Goal: Information Seeking & Learning: Find specific fact

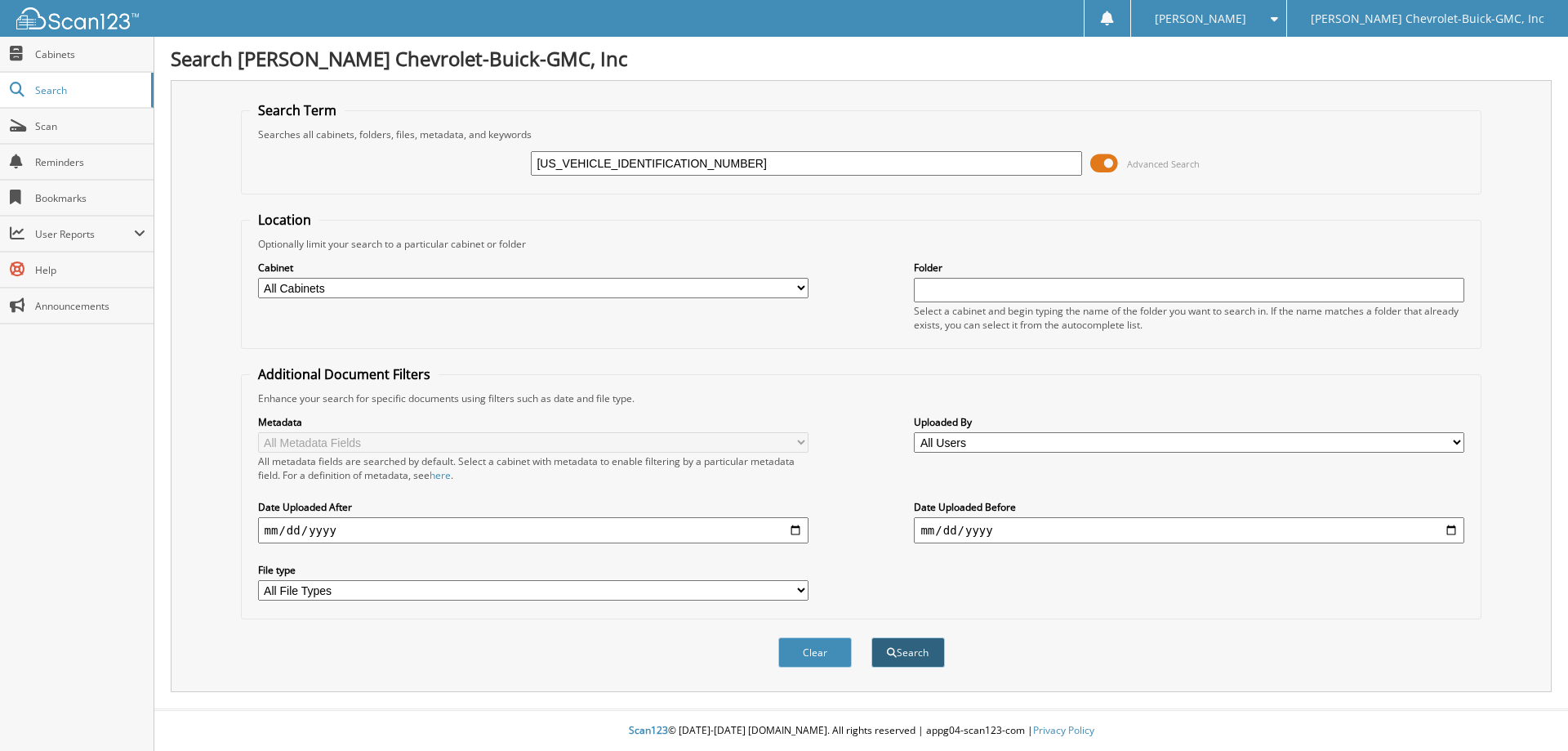
type input "[US_VEHICLE_IDENTIFICATION_NUMBER]"
click at [917, 647] on button "Search" at bounding box center [908, 652] width 74 height 30
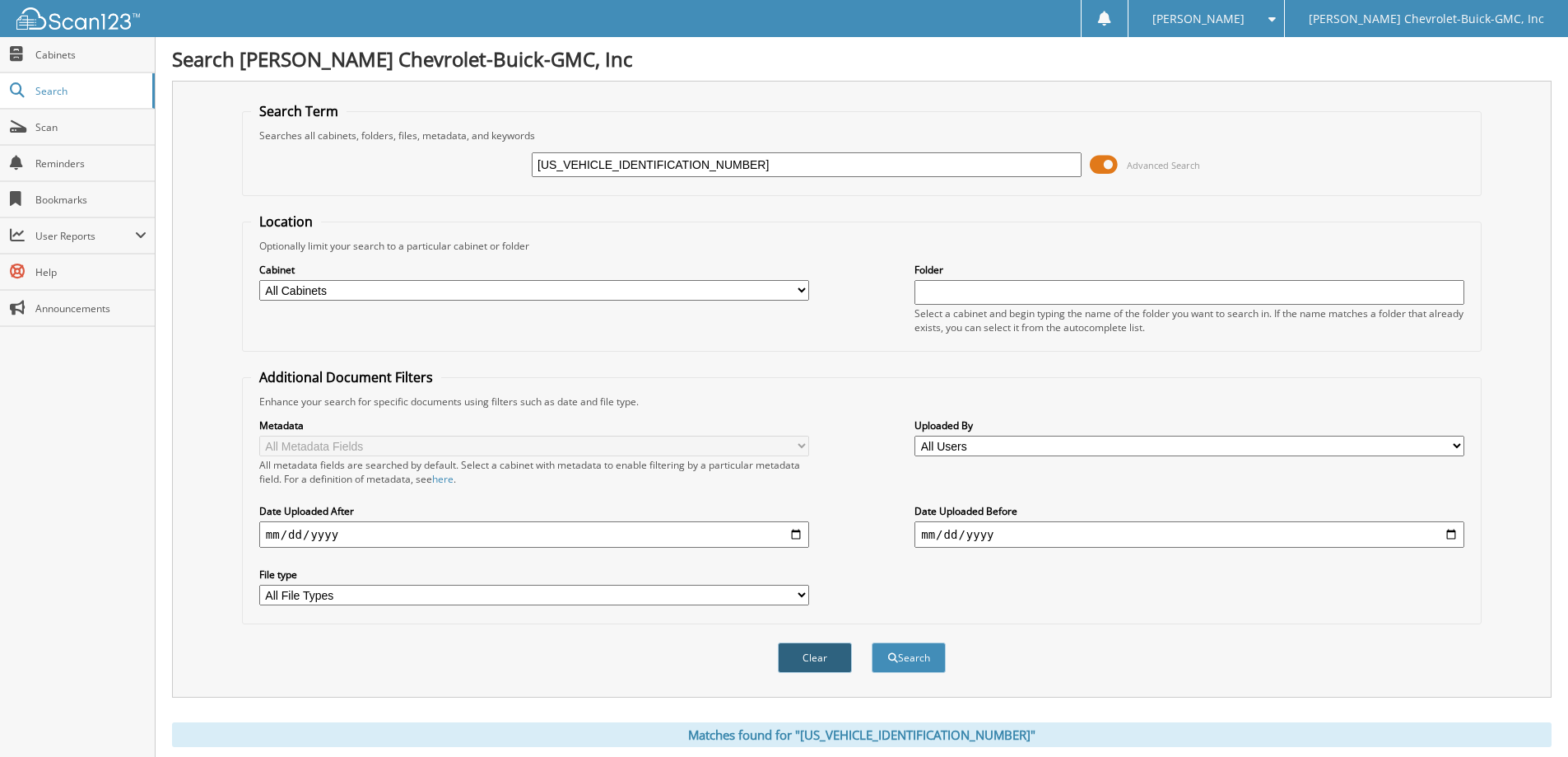
click at [813, 661] on button "Clear" at bounding box center [815, 657] width 74 height 30
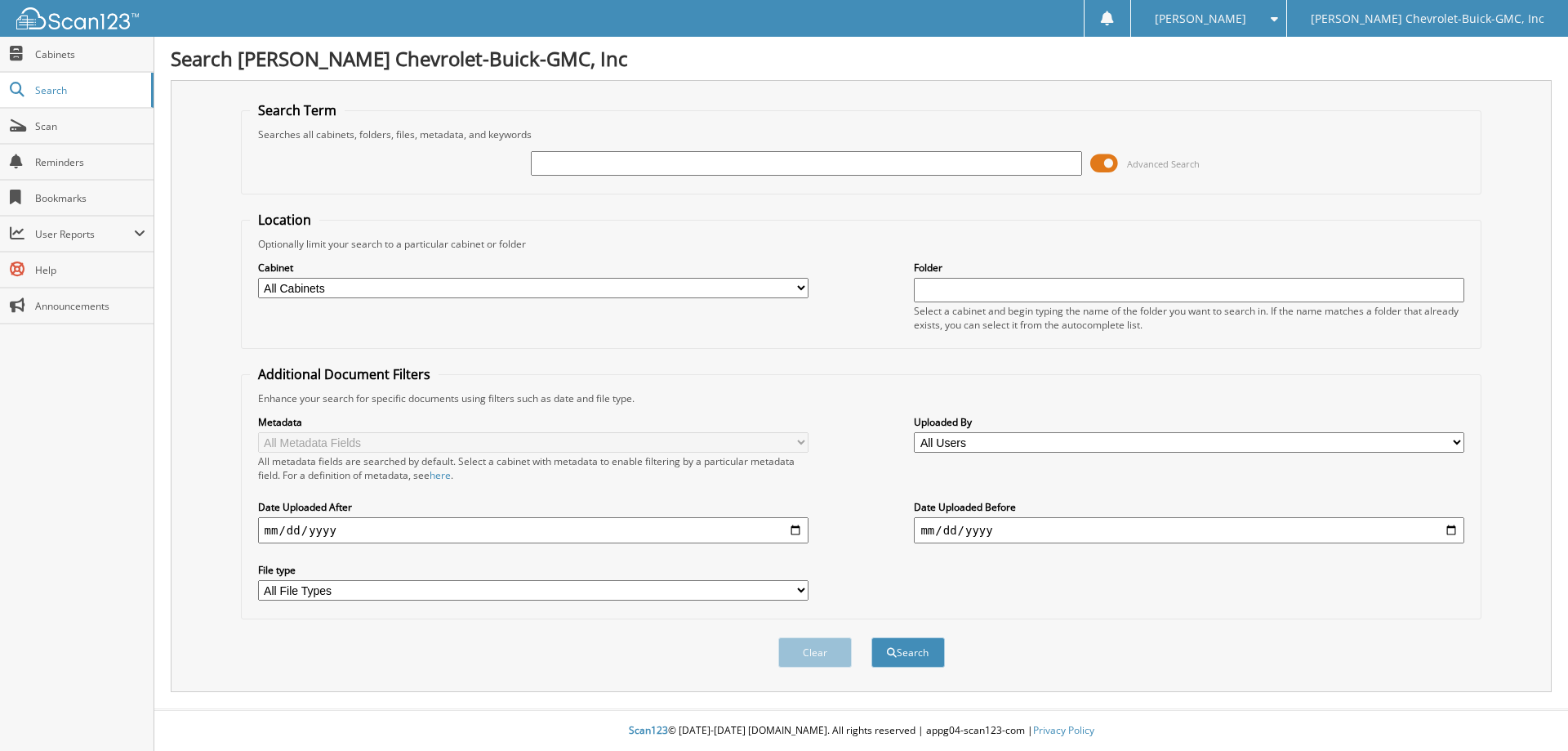
drag, startPoint x: 805, startPoint y: 149, endPoint x: 650, endPoint y: 172, distance: 156.7
paste input "[US_VEHICLE_IDENTIFICATION_NUMBER]"
type input "[US_VEHICLE_IDENTIFICATION_NUMBER]"
click at [911, 645] on button "Search" at bounding box center [908, 652] width 74 height 30
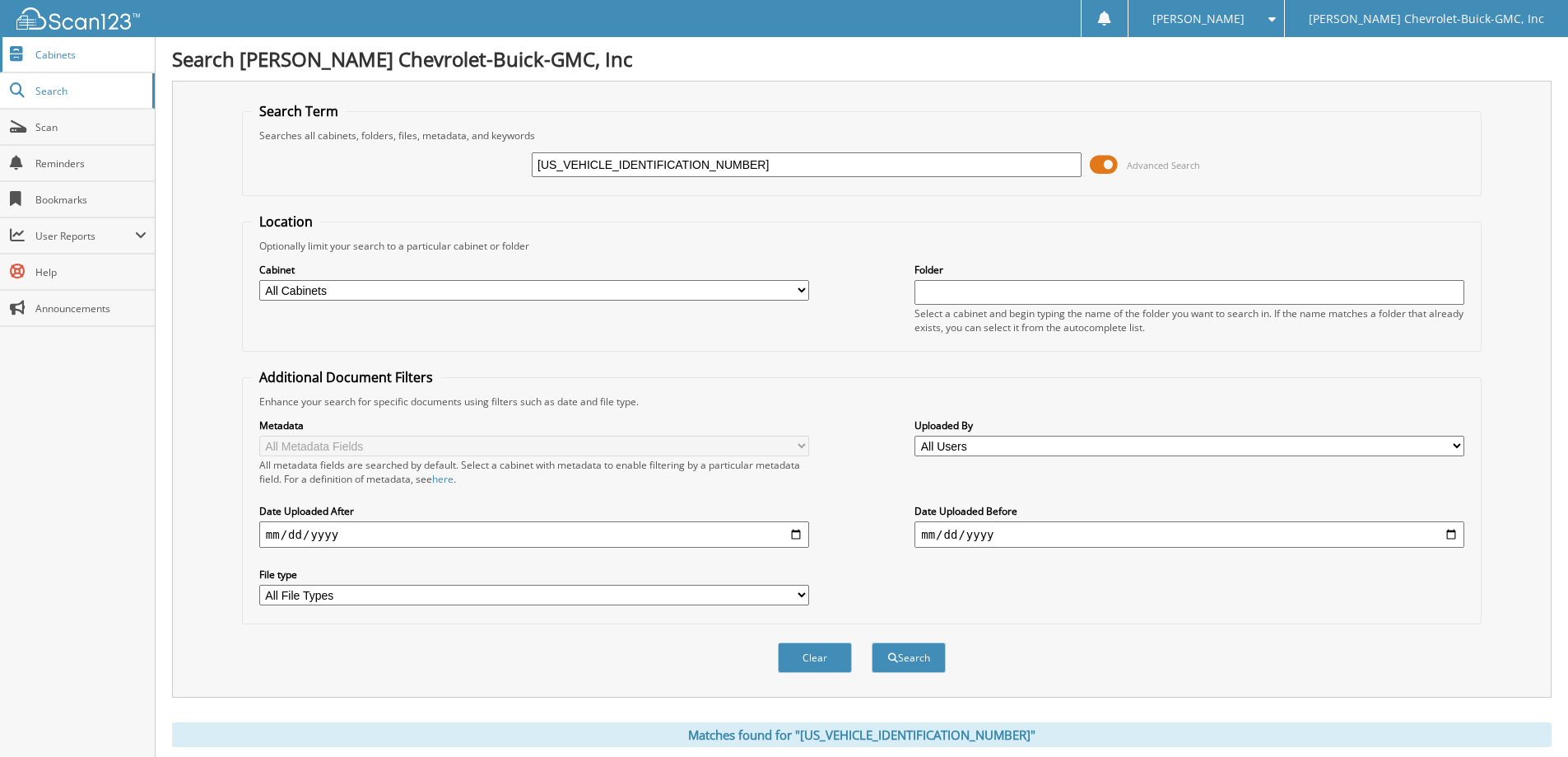
click at [66, 61] on span "Cabinets" at bounding box center [91, 55] width 111 height 14
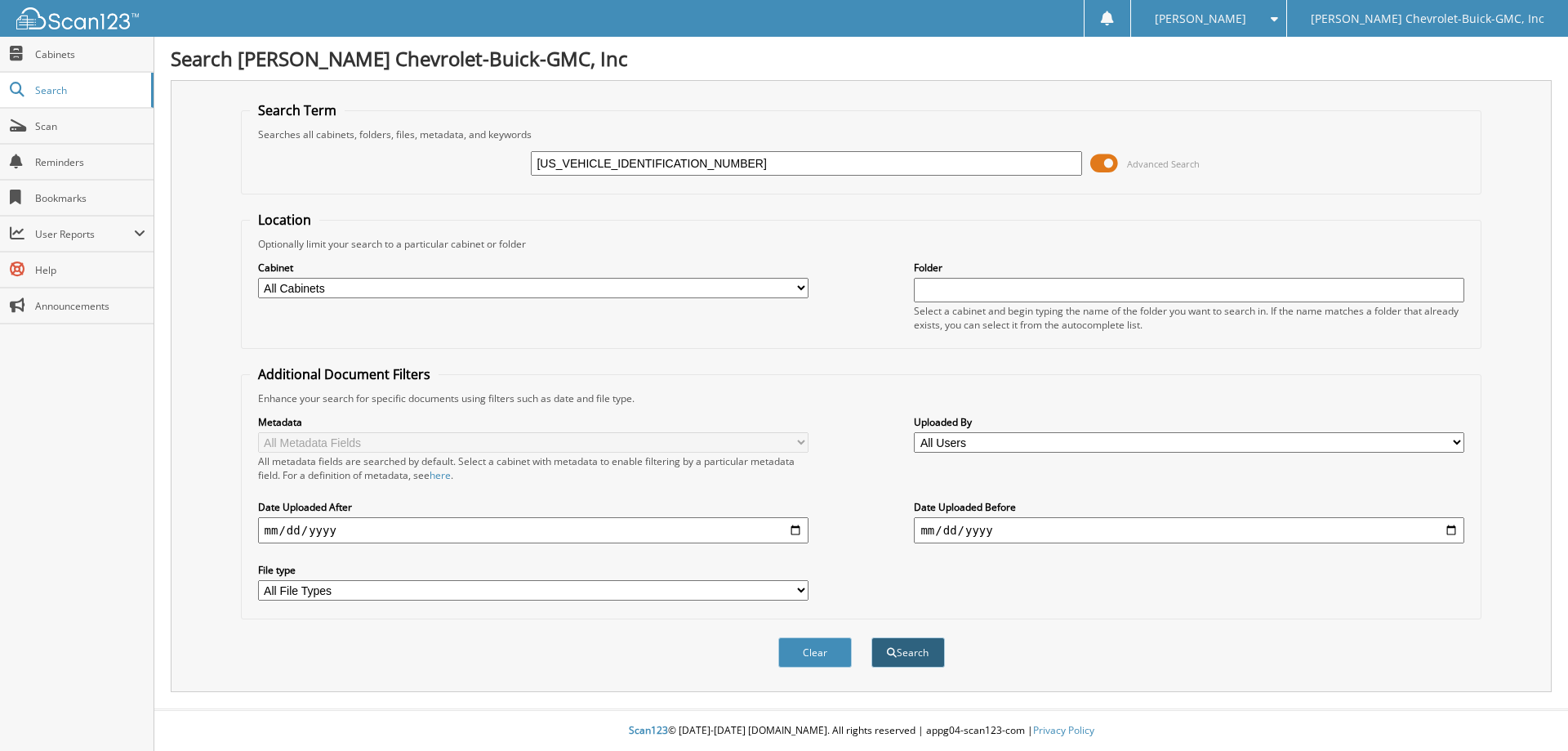
type input "[US_VEHICLE_IDENTIFICATION_NUMBER]"
click at [911, 646] on button "Search" at bounding box center [908, 652] width 74 height 30
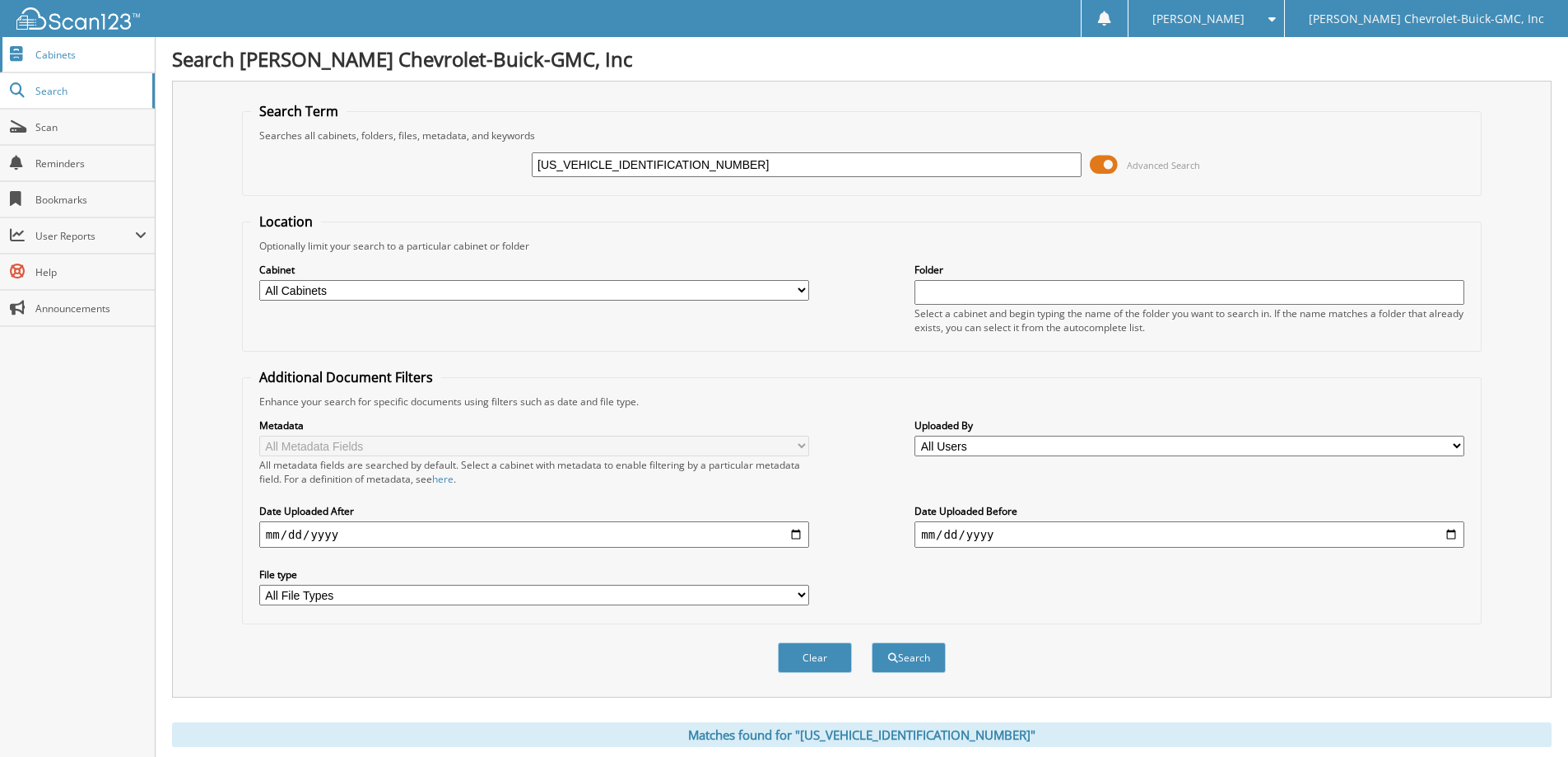
click at [60, 50] on span "Cabinets" at bounding box center [91, 55] width 111 height 14
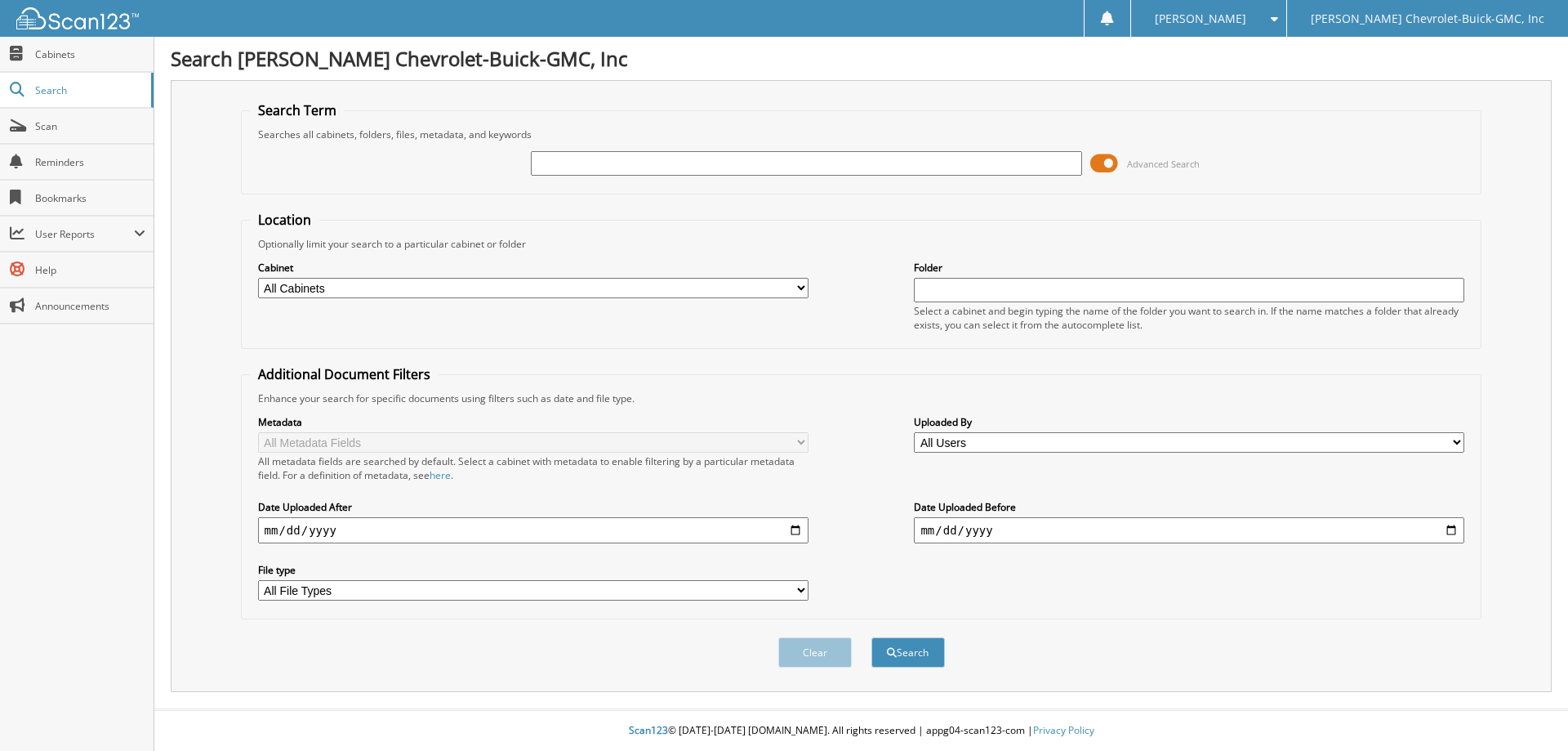
click at [753, 285] on select "All Cabinets ACCOUNTING ARCHIVE SERVICE KEY CODES PAYROLL SALES SERVICE" at bounding box center [533, 288] width 551 height 21
click at [755, 285] on select "All Cabinets ACCOUNTING ARCHIVE SERVICE KEY CODES PAYROLL SALES SERVICE" at bounding box center [533, 288] width 551 height 21
click at [1454, 520] on input "date" at bounding box center [1190, 531] width 551 height 26
click at [1447, 527] on input "date" at bounding box center [1190, 531] width 551 height 26
type input "2025-09-23"
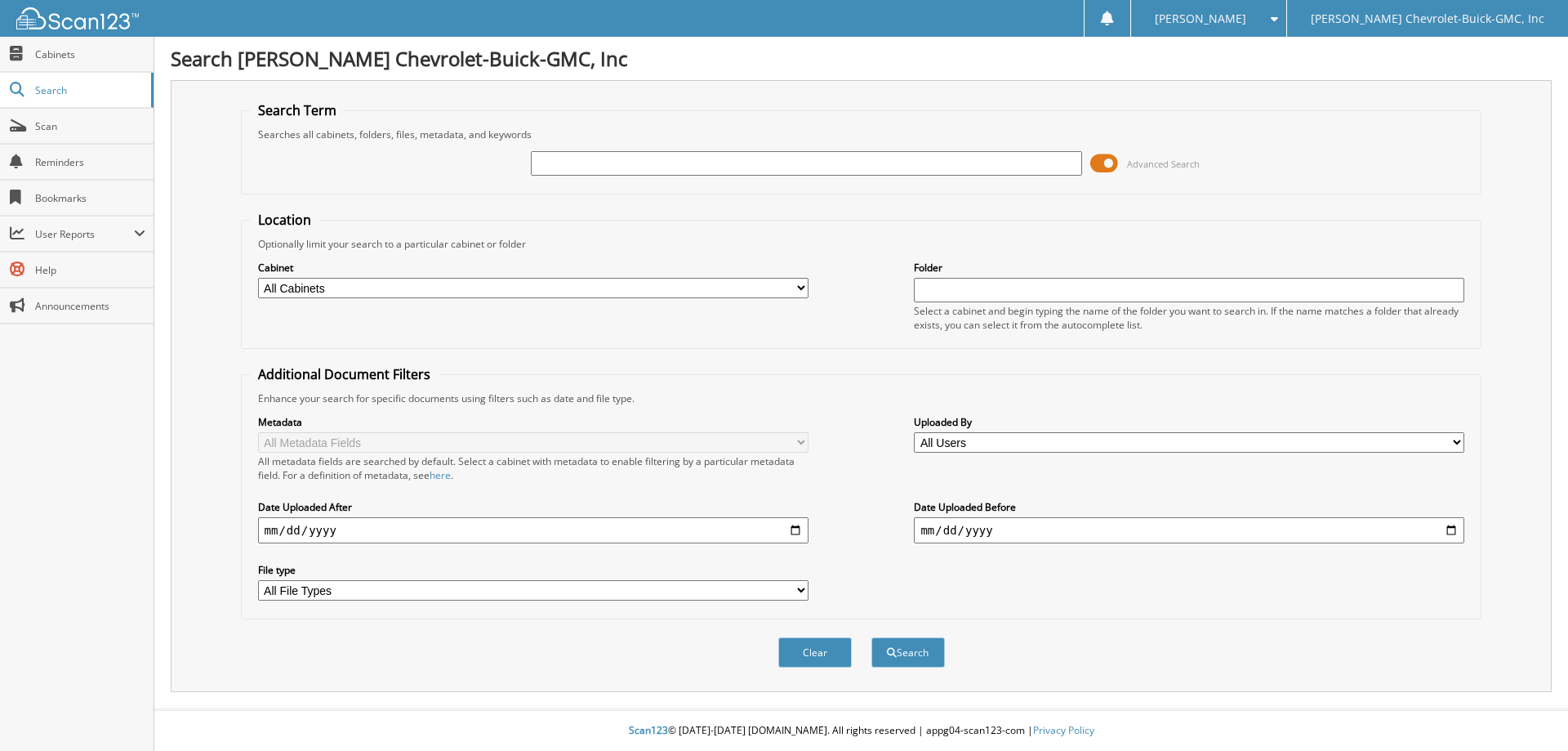
paste input "[US_VEHICLE_IDENTIFICATION_NUMBER]"
type input "[US_VEHICLE_IDENTIFICATION_NUMBER]"
click at [925, 653] on button "Search" at bounding box center [908, 652] width 74 height 30
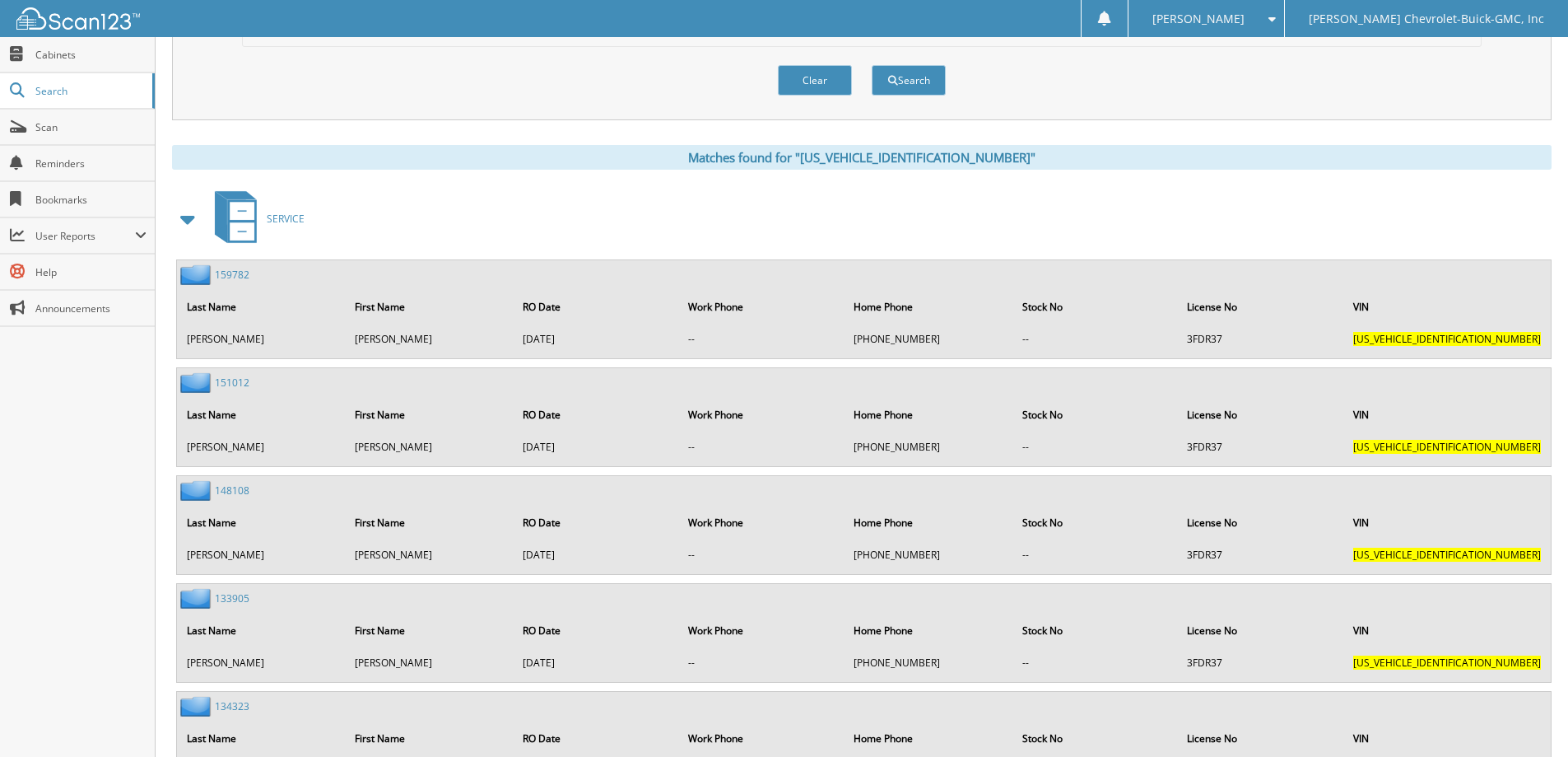
scroll to position [576, 0]
click at [449, 291] on table "Last Name First Name RO Date Work Phone Home Phone Stock No License No VIN [PER…" at bounding box center [864, 322] width 1374 height 66
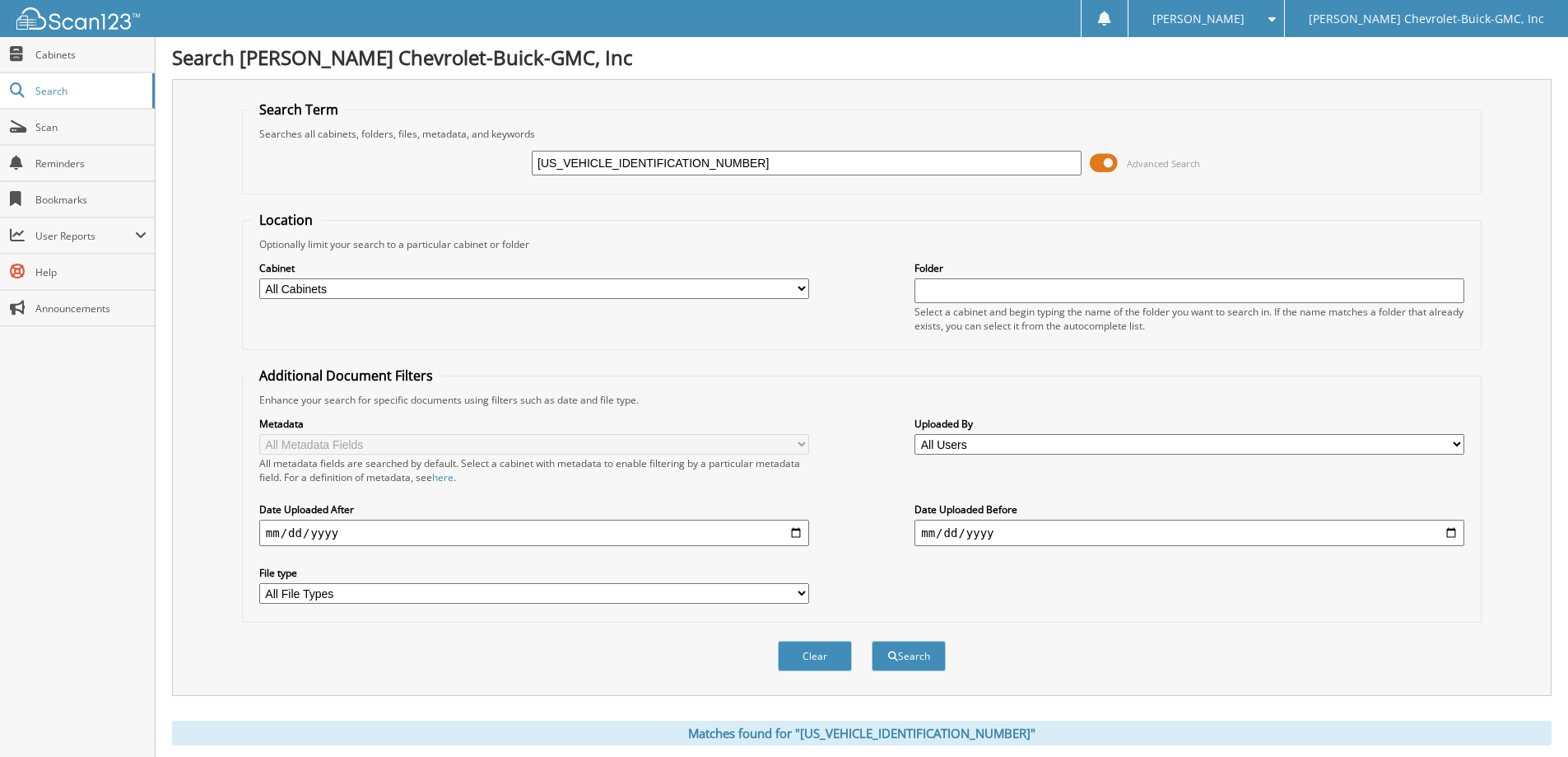
scroll to position [0, 0]
click at [792, 289] on select "All Cabinets ACCOUNTING ARCHIVE SERVICE KEY CODES PAYROLL SALES SERVICE" at bounding box center [535, 290] width 550 height 21
select select "5772"
click at [260, 280] on select "All Cabinets ACCOUNTING ARCHIVE SERVICE KEY CODES PAYROLL SALES SERVICE" at bounding box center [535, 290] width 550 height 21
click at [902, 656] on button "Search" at bounding box center [908, 657] width 74 height 30
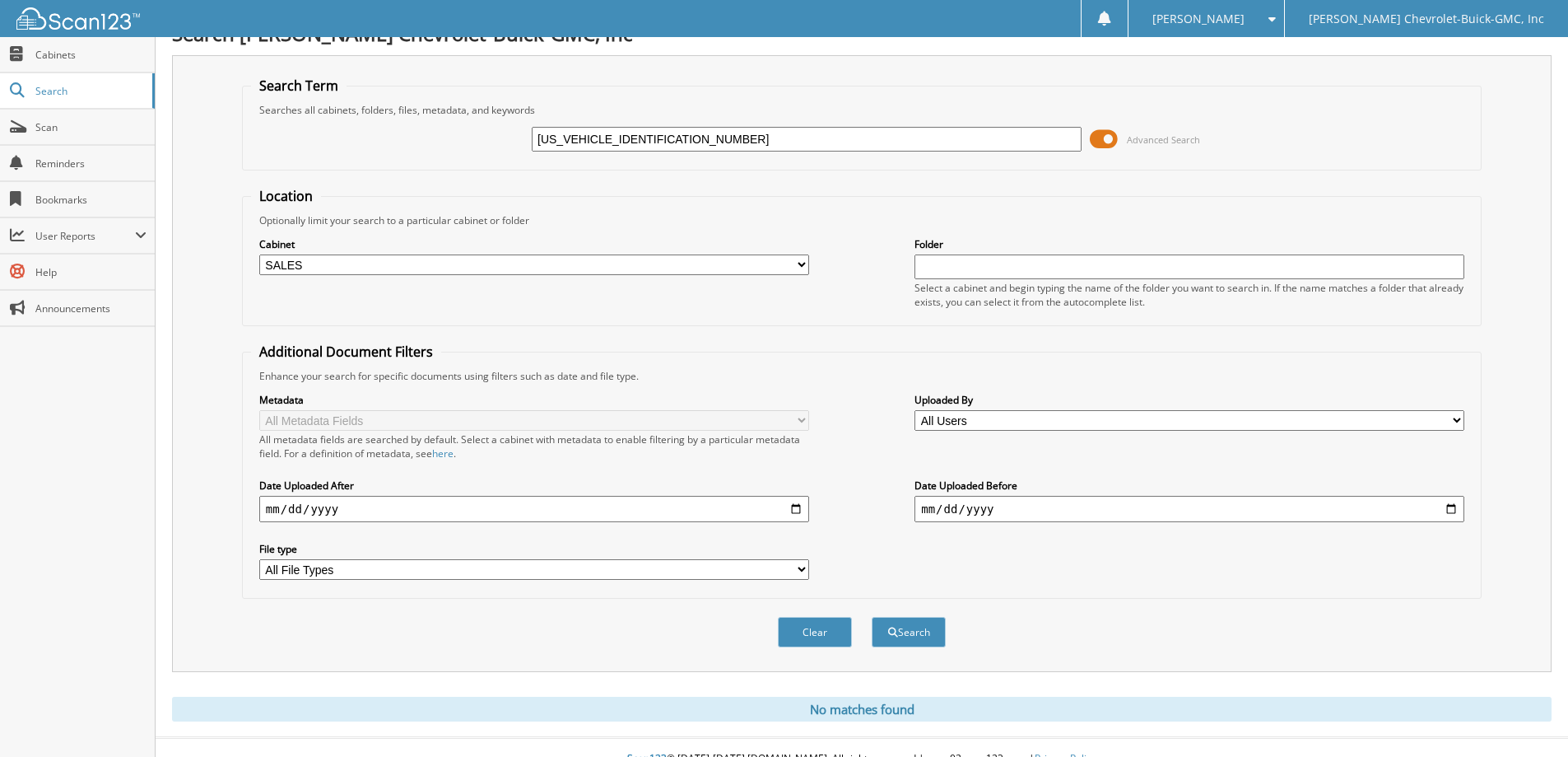
scroll to position [49, 0]
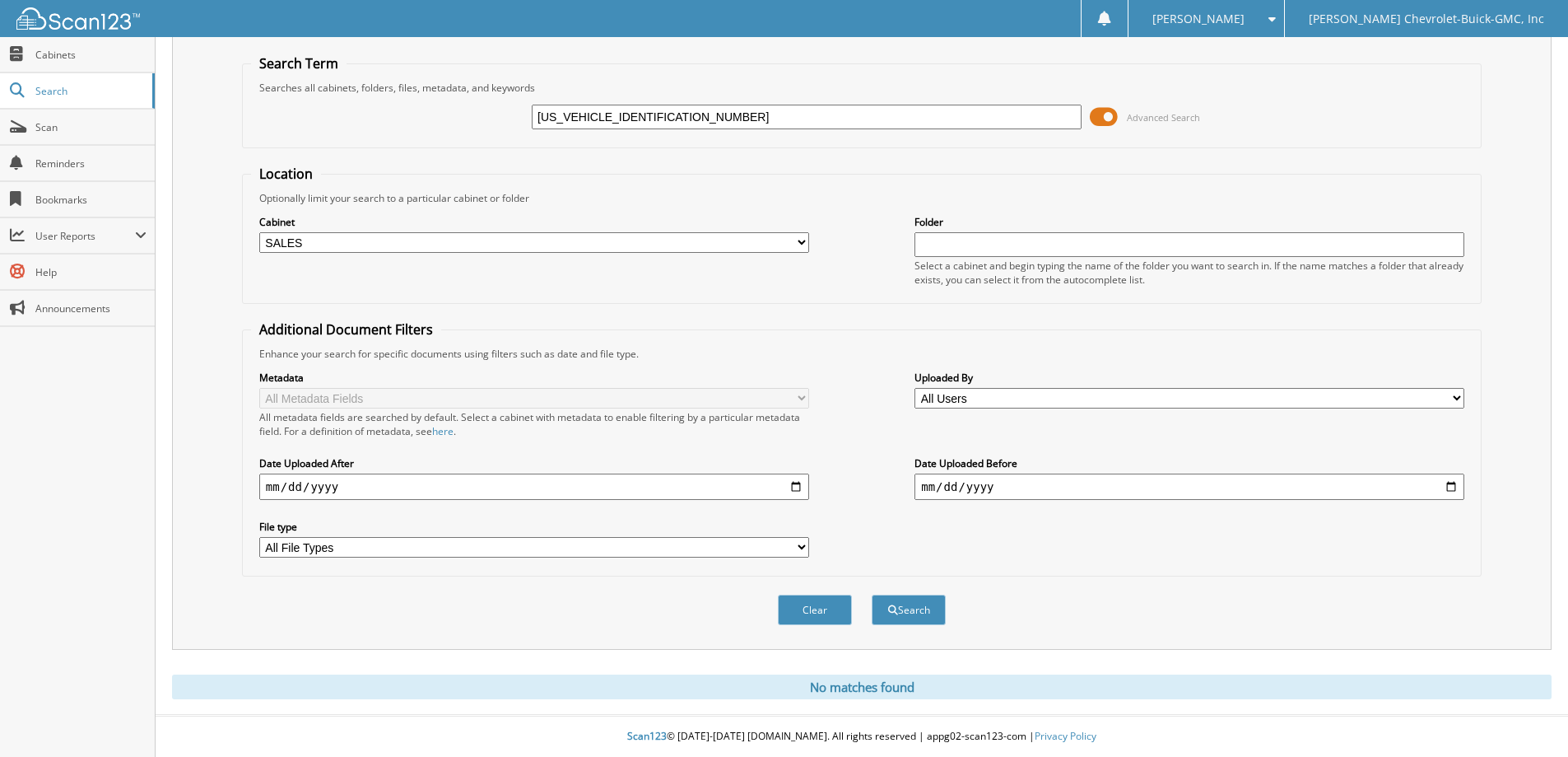
click at [558, 551] on select "All File Types DOC JPG PDF WEBP" at bounding box center [535, 547] width 550 height 21
drag, startPoint x: 558, startPoint y: 551, endPoint x: 595, endPoint y: 564, distance: 39.2
click at [558, 551] on select "All File Types DOC JPG PDF WEBP" at bounding box center [535, 547] width 550 height 21
click at [926, 615] on button "Search" at bounding box center [908, 610] width 74 height 30
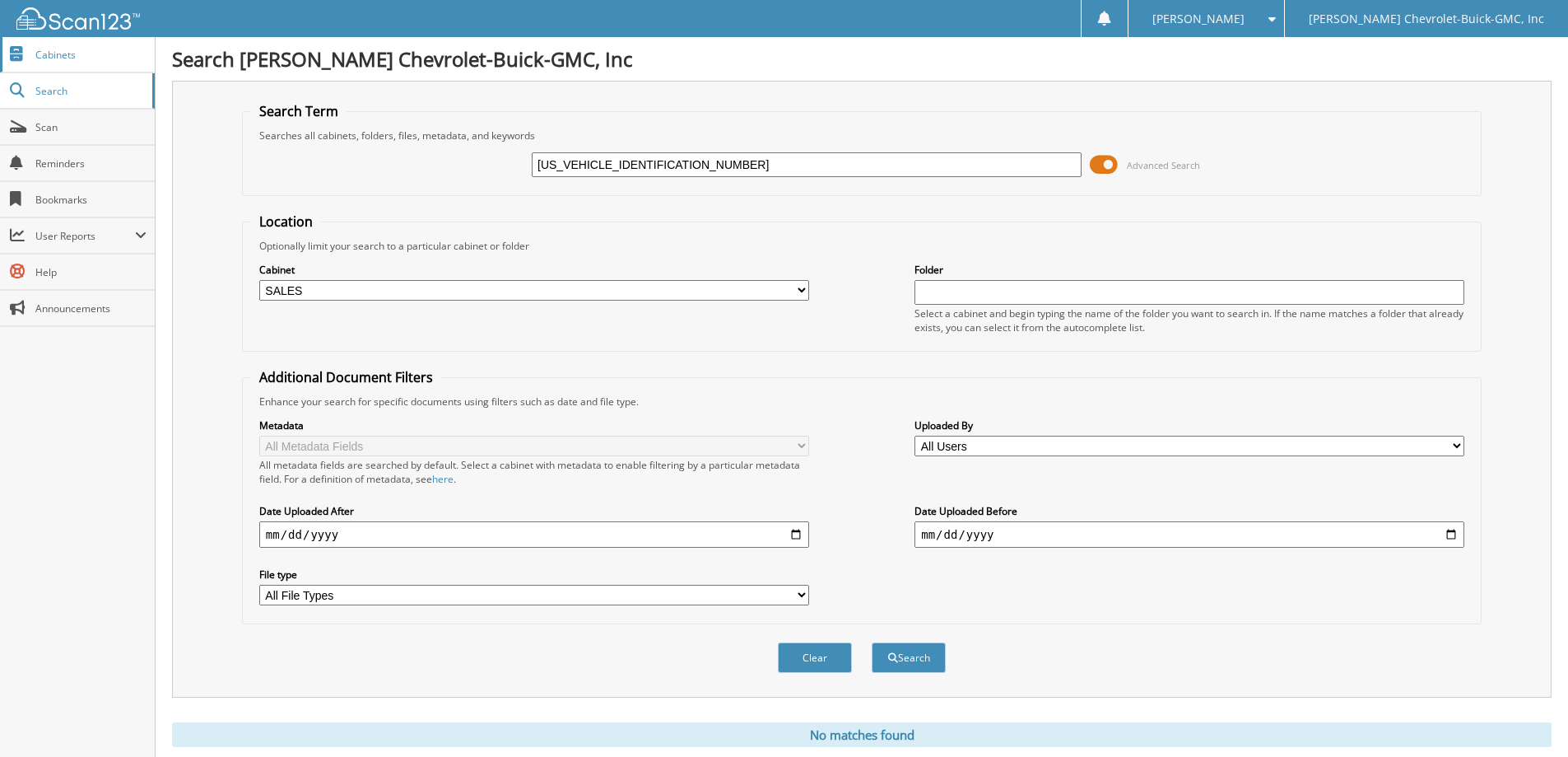
click at [73, 52] on span "Cabinets" at bounding box center [91, 55] width 111 height 14
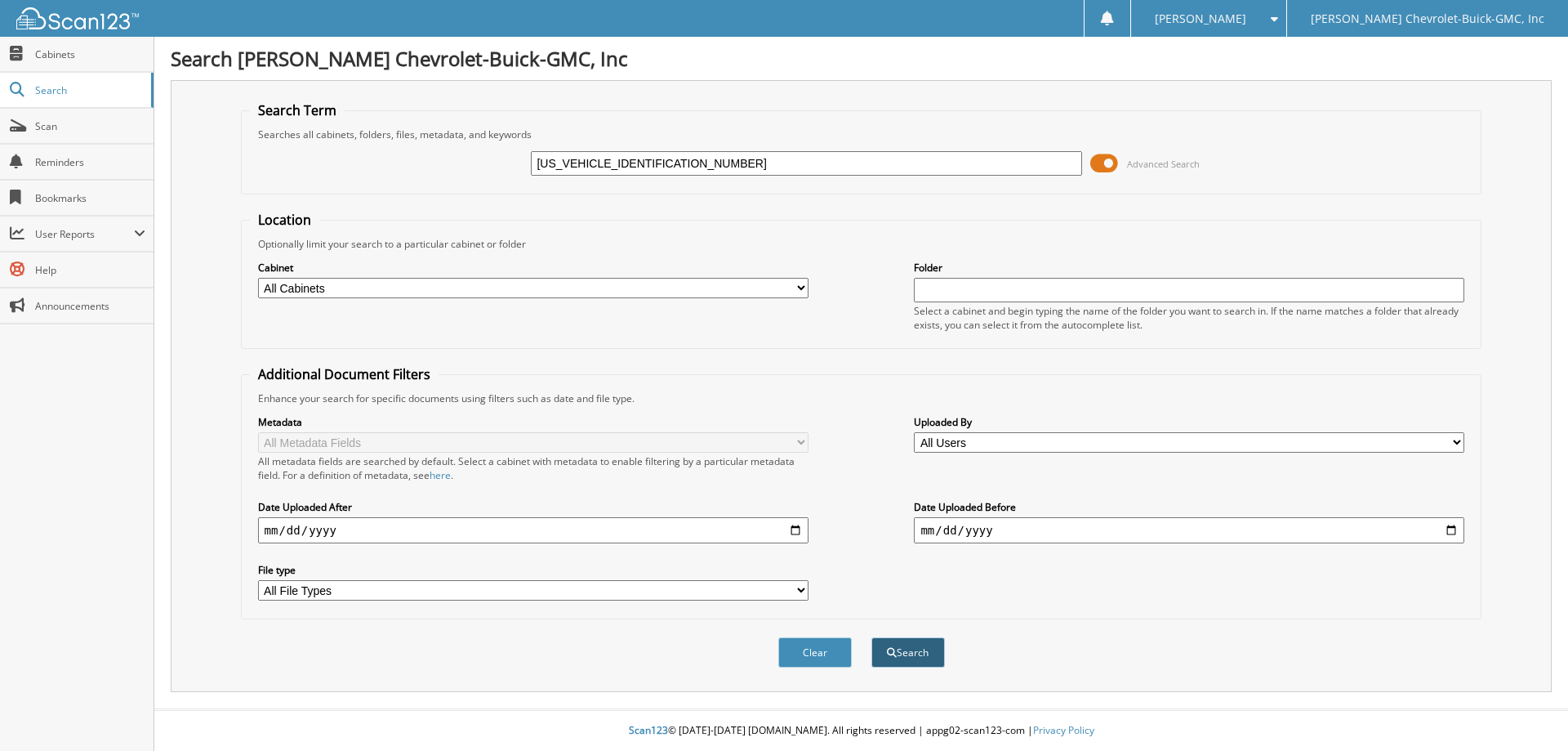
type input "[US_VEHICLE_IDENTIFICATION_NUMBER]"
click at [924, 657] on button "Search" at bounding box center [908, 652] width 74 height 30
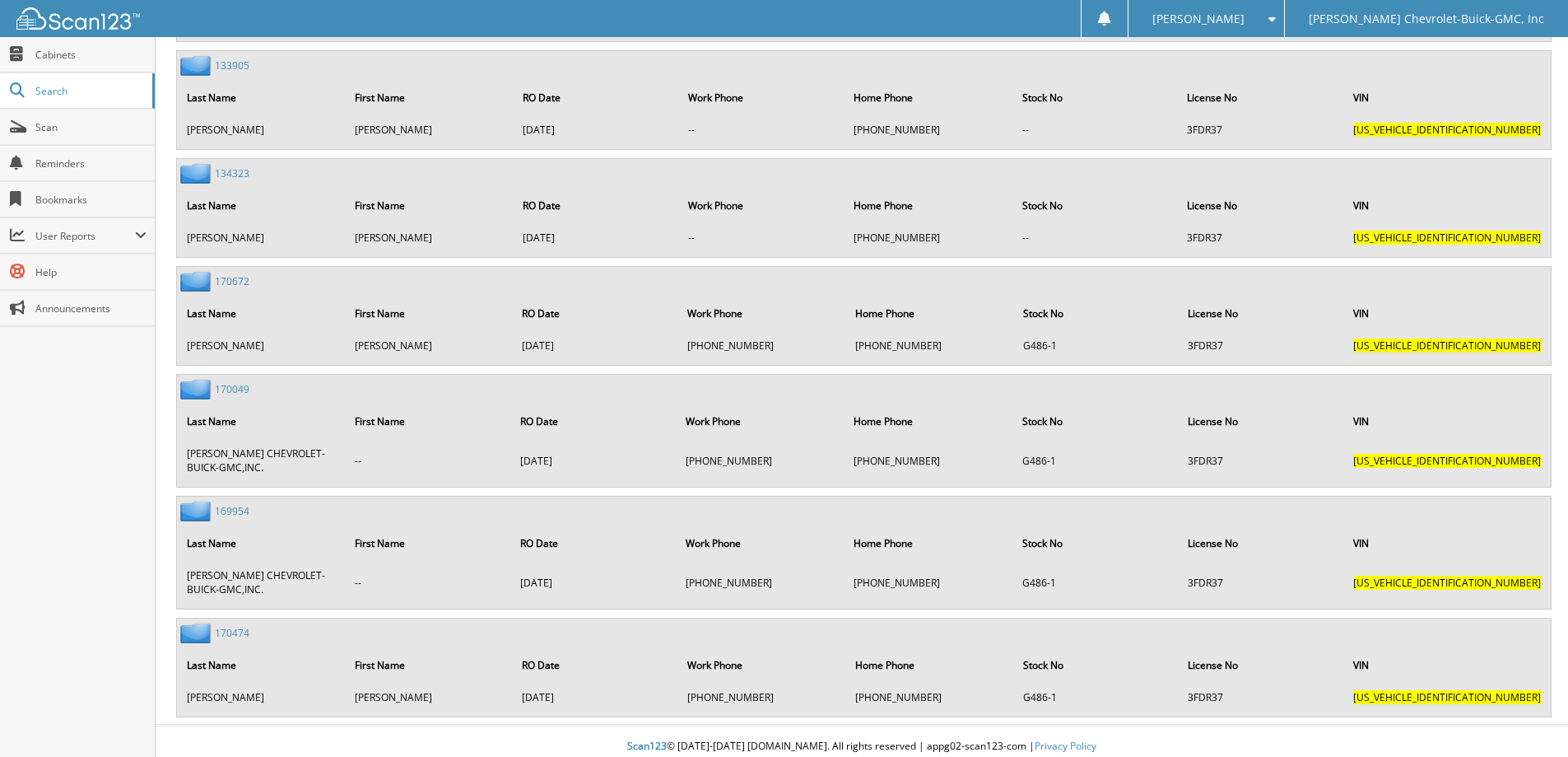
scroll to position [1120, 0]
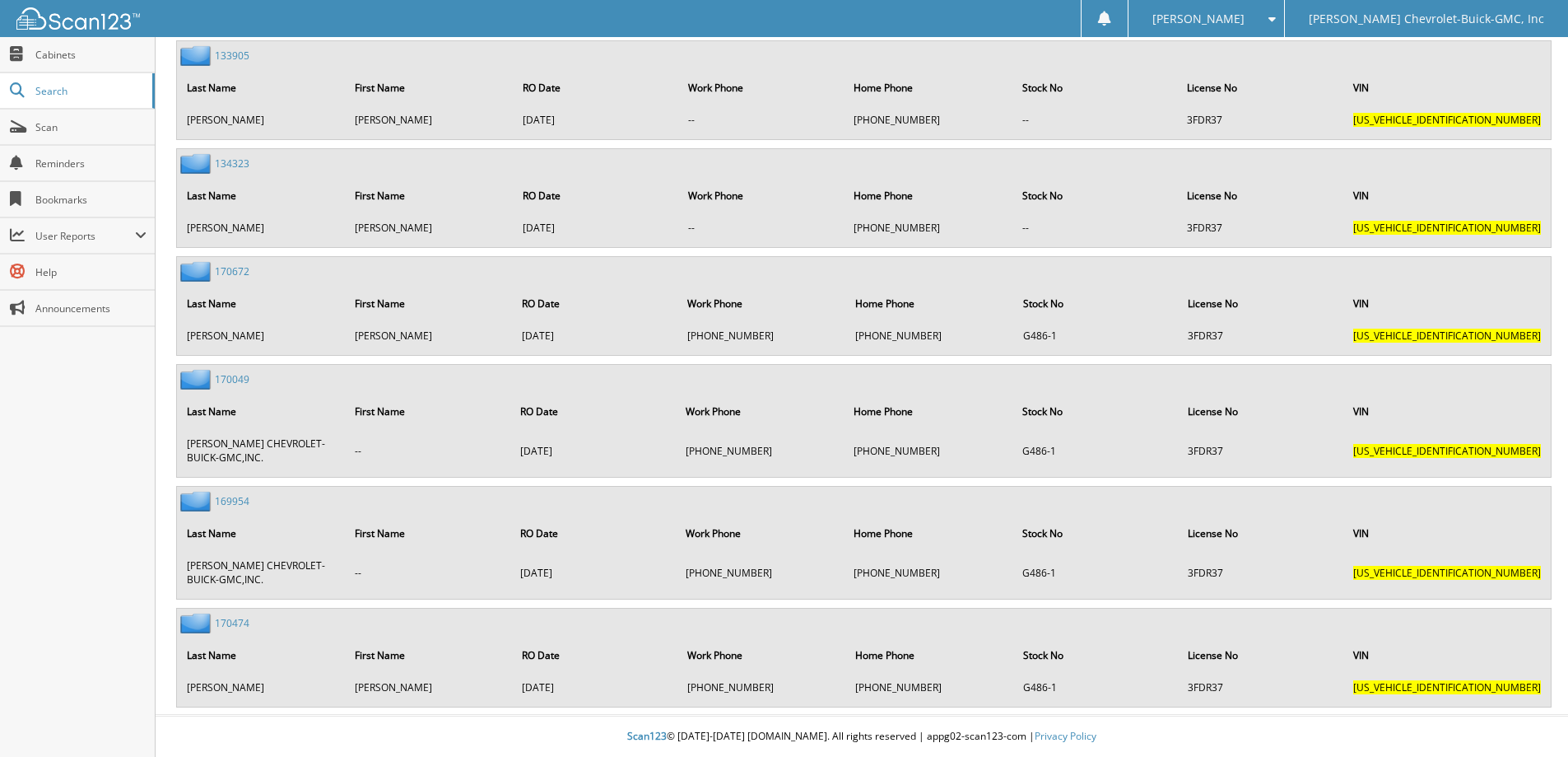
click at [240, 159] on link "134323" at bounding box center [232, 163] width 35 height 14
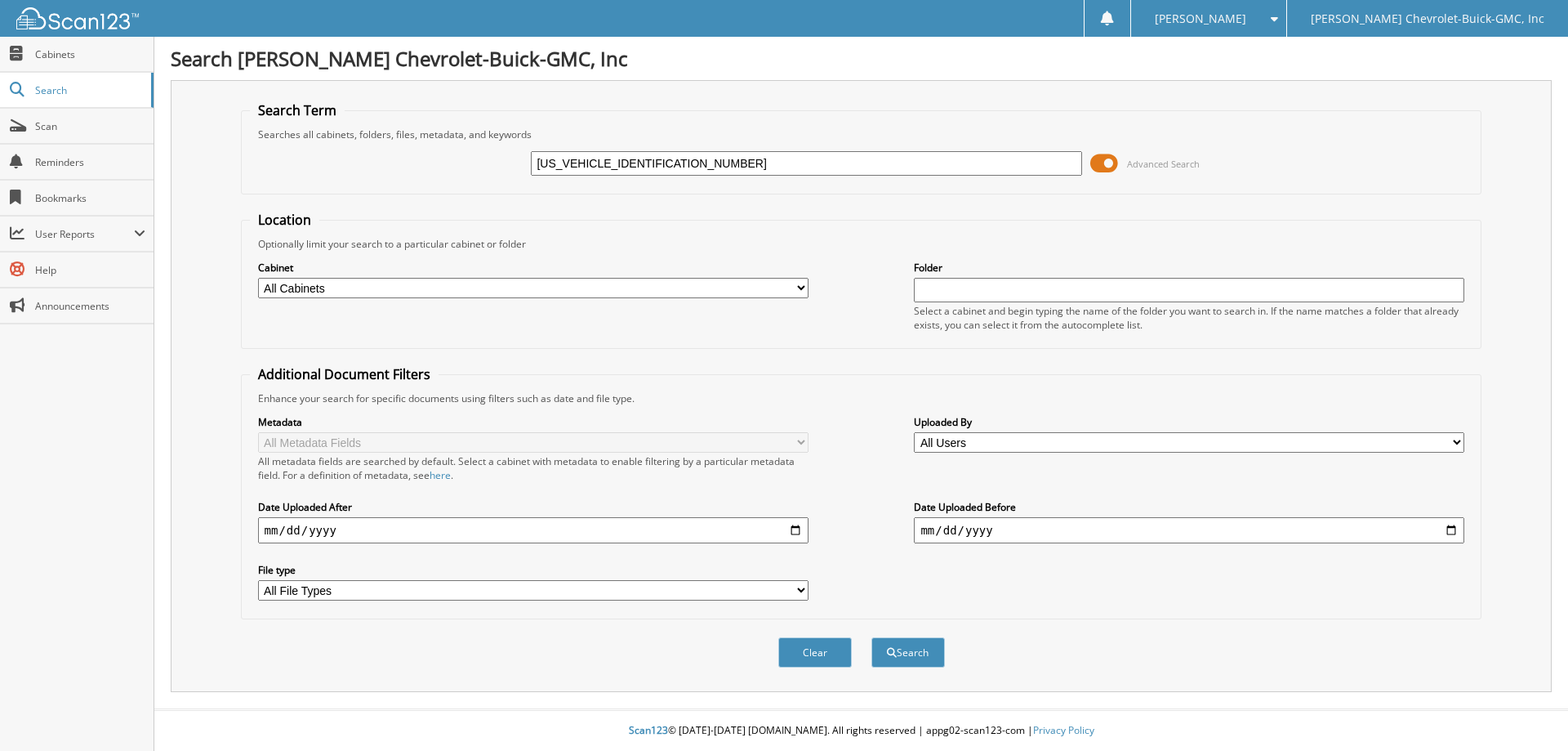
type input "[US_VEHICLE_IDENTIFICATION_NUMBER]"
click at [788, 284] on select "All Cabinets ACCOUNTING ARCHIVE SERVICE KEY CODES PAYROLL SALES SERVICE" at bounding box center [533, 288] width 551 height 21
select select "5772"
click at [258, 277] on select "All Cabinets ACCOUNTING ARCHIVE SERVICE KEY CODES PAYROLL SALES SERVICE" at bounding box center [533, 288] width 551 height 21
click at [912, 659] on button "Search" at bounding box center [908, 652] width 74 height 30
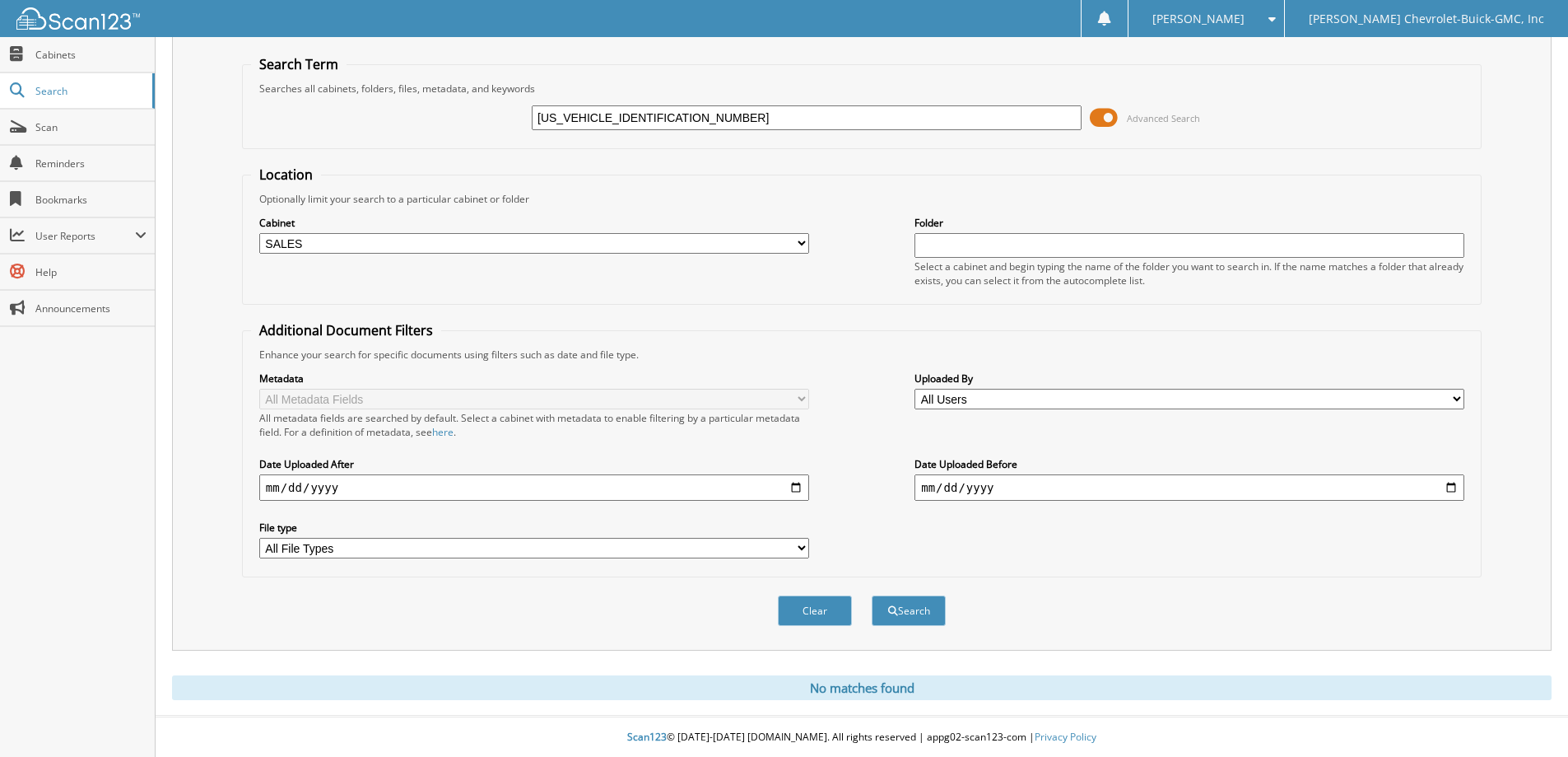
scroll to position [49, 0]
click at [82, 51] on span "Cabinets" at bounding box center [91, 55] width 111 height 14
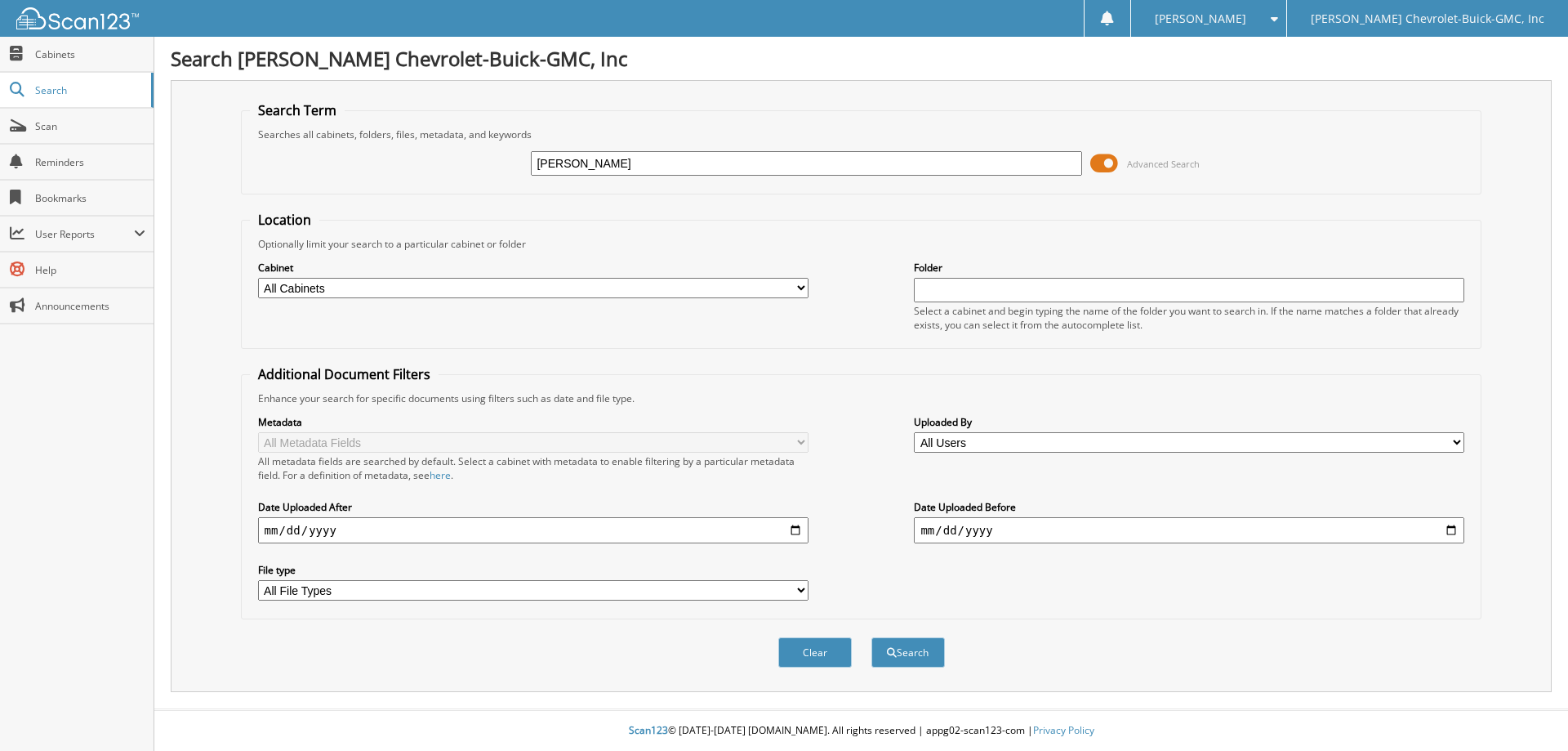
type input "[PERSON_NAME]"
click at [871, 637] on button "Search" at bounding box center [908, 652] width 74 height 30
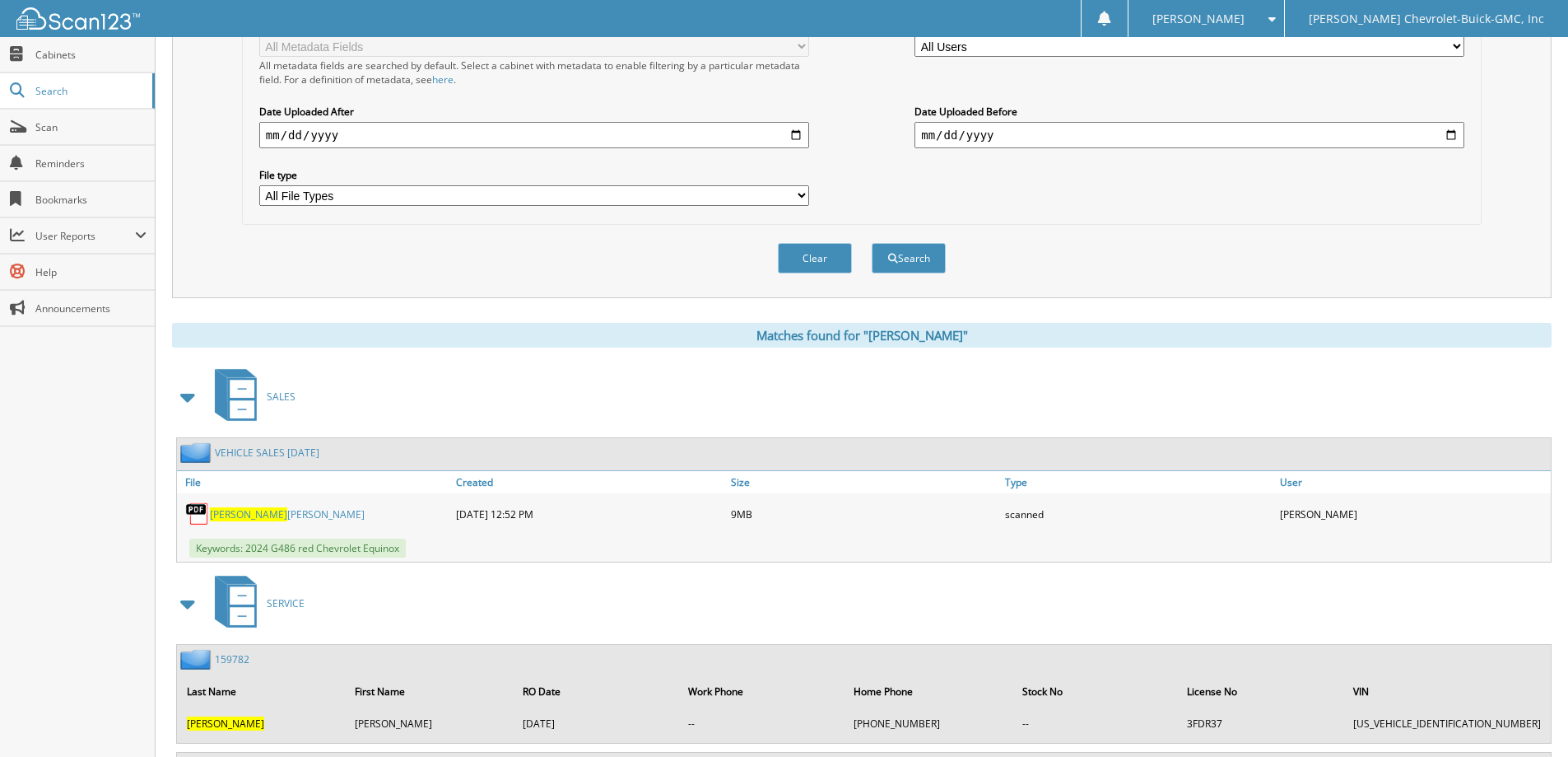
scroll to position [659, 0]
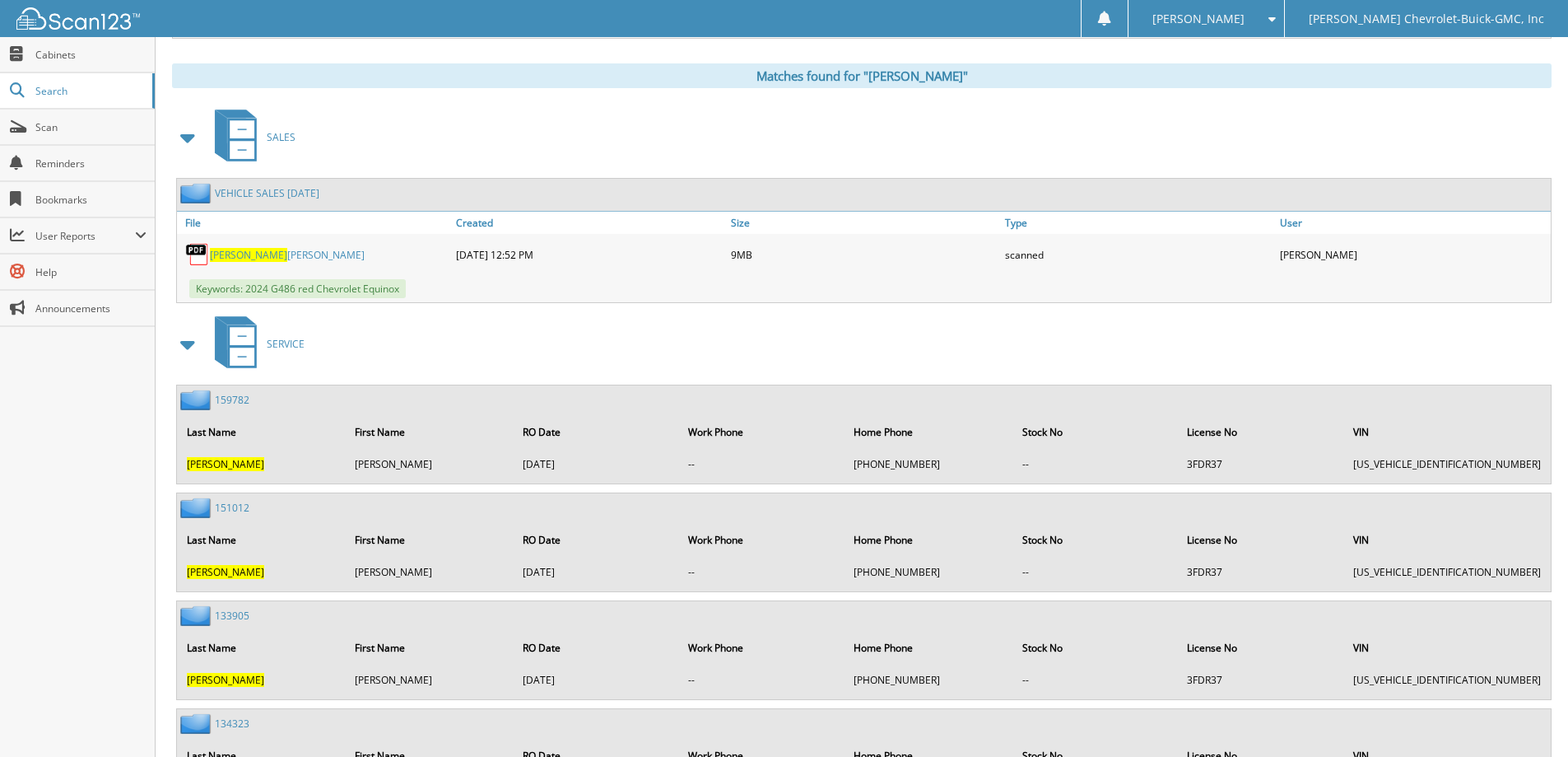
click at [312, 250] on link "[PERSON_NAME] [PERSON_NAME]" at bounding box center [287, 254] width 154 height 14
click at [375, 97] on div "Matches found for "[PERSON_NAME]" SALES VEHICLE SALES [DATE] File 9MB" at bounding box center [862, 557] width 1380 height 990
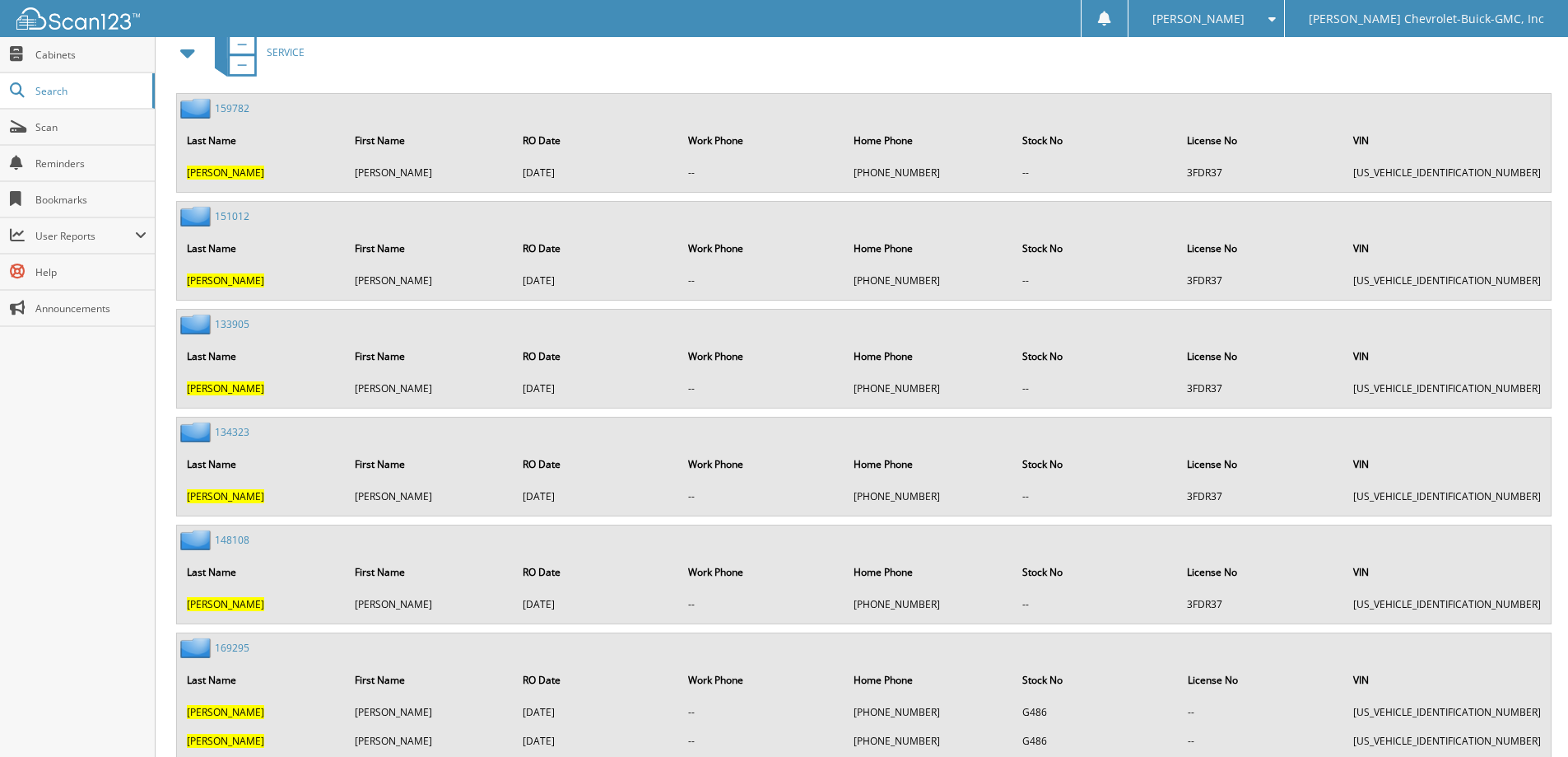
scroll to position [923, 0]
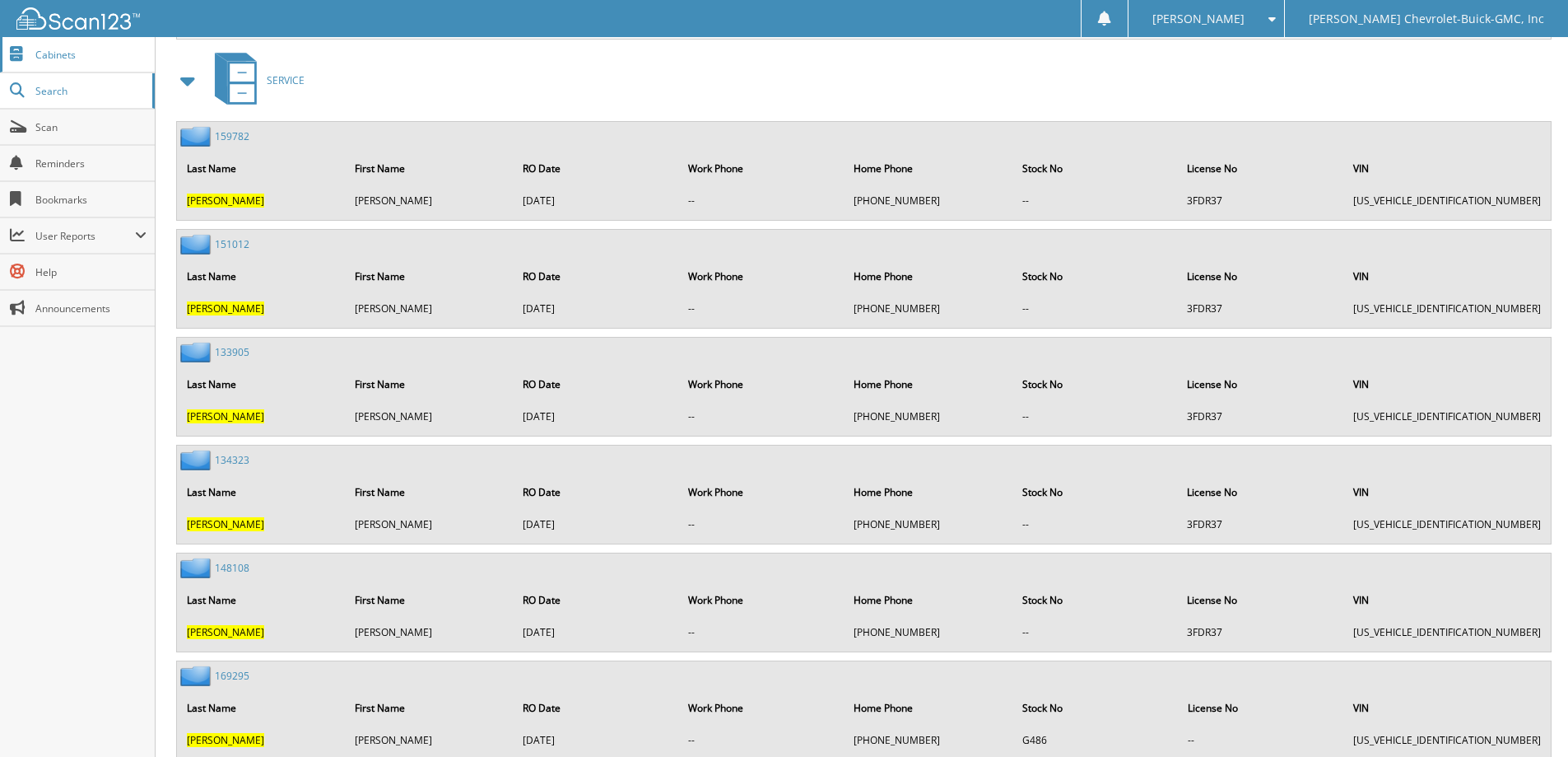
click at [56, 57] on span "Cabinets" at bounding box center [91, 55] width 111 height 14
